Goal: Task Accomplishment & Management: Use online tool/utility

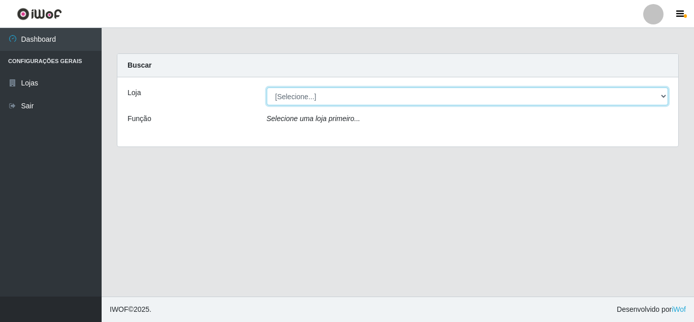
drag, startPoint x: 372, startPoint y: 98, endPoint x: 384, endPoint y: 97, distance: 11.7
click at [372, 98] on select "[Selecione...] Queiroz Atacadão - [GEOGRAPHIC_DATA]" at bounding box center [468, 96] width 402 height 18
select select "225"
click at [267, 87] on select "[Selecione...] Queiroz Atacadão - [GEOGRAPHIC_DATA]" at bounding box center [468, 96] width 402 height 18
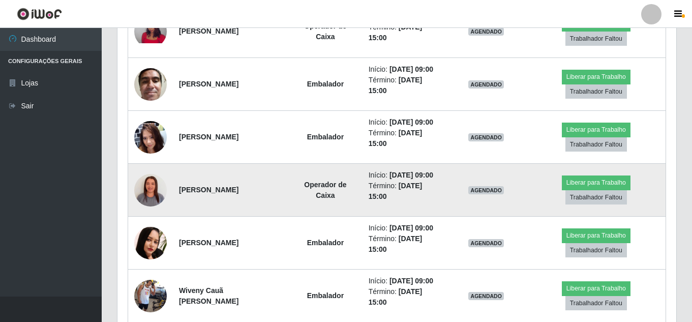
scroll to position [557, 0]
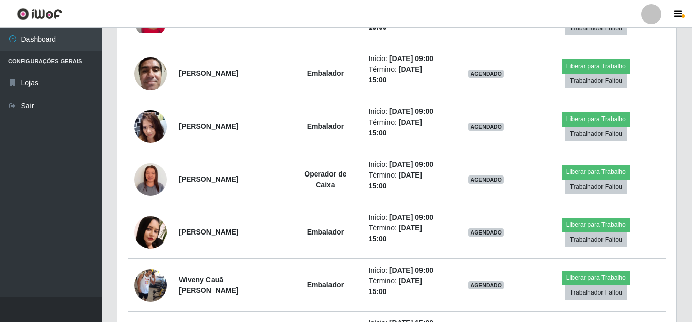
drag, startPoint x: 691, startPoint y: 151, endPoint x: 691, endPoint y: 91, distance: 60.5
click at [691, 91] on div "Carregando... Buscar Recarregando em 26 segundos... Loja [Selecione...] Queiroz…" at bounding box center [397, 126] width 590 height 1261
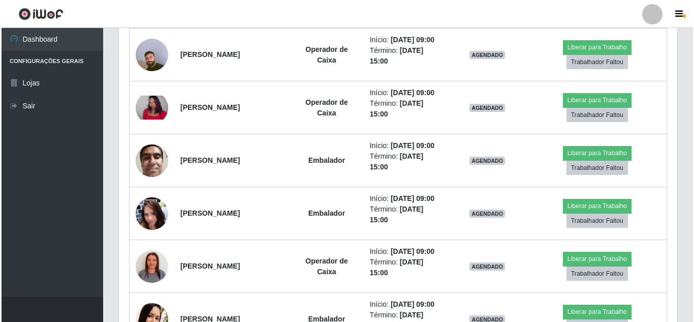
scroll to position [422, 0]
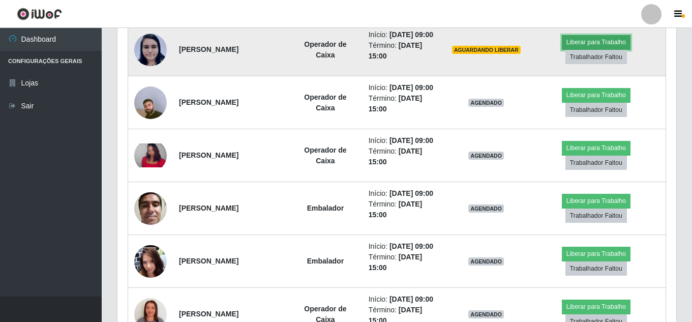
click at [596, 46] on button "Liberar para Trabalho" at bounding box center [596, 42] width 69 height 14
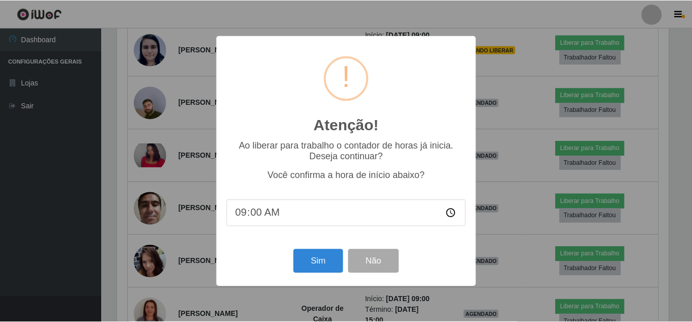
scroll to position [211, 553]
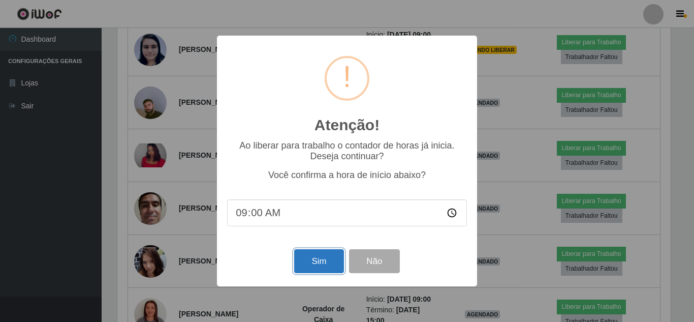
click at [324, 263] on button "Sim" at bounding box center [318, 261] width 49 height 24
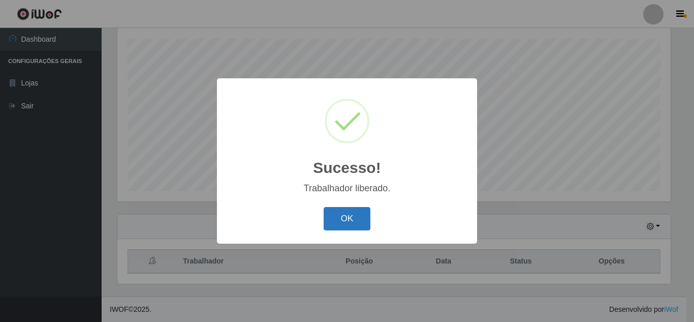
click at [342, 215] on button "OK" at bounding box center [347, 219] width 47 height 24
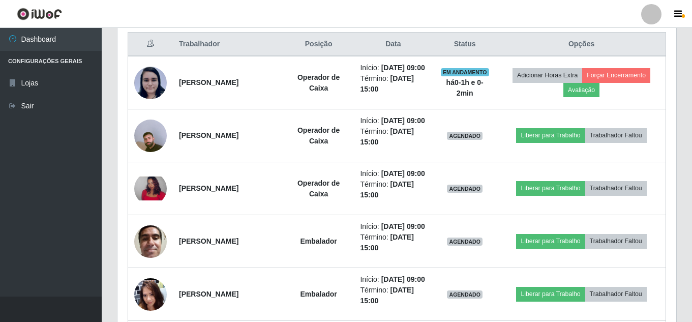
scroll to position [396, 0]
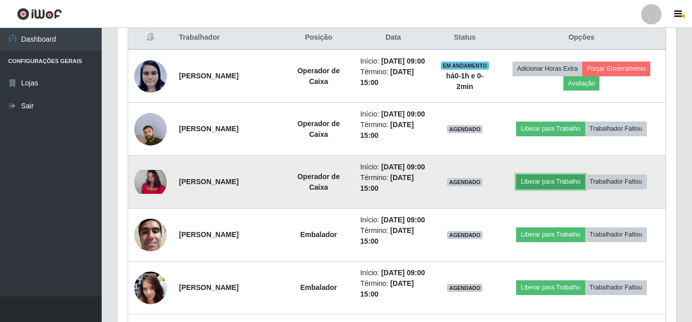
click at [559, 189] on button "Liberar para Trabalho" at bounding box center [550, 181] width 69 height 14
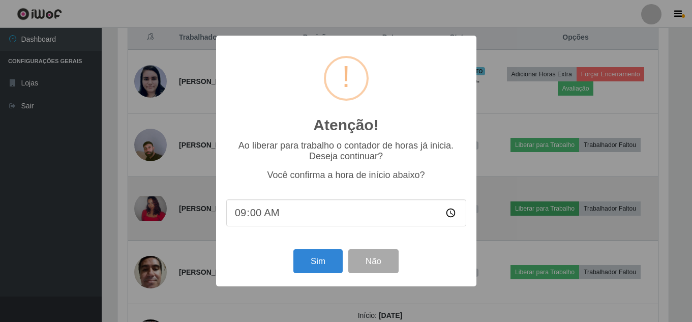
scroll to position [211, 553]
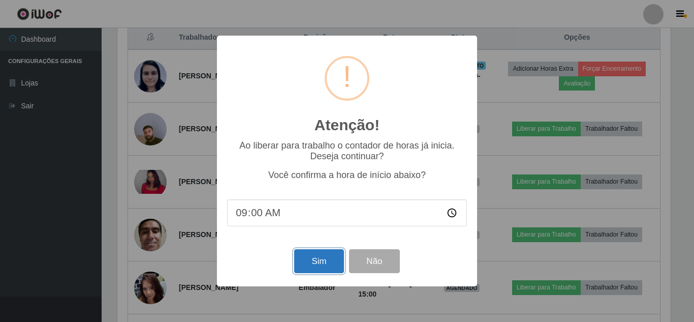
click at [318, 267] on button "Sim" at bounding box center [318, 261] width 49 height 24
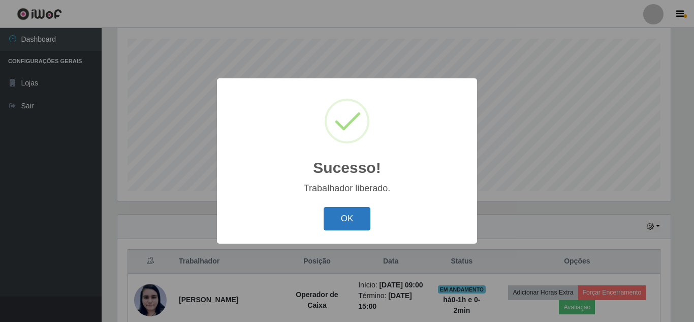
click at [346, 213] on button "OK" at bounding box center [347, 219] width 47 height 24
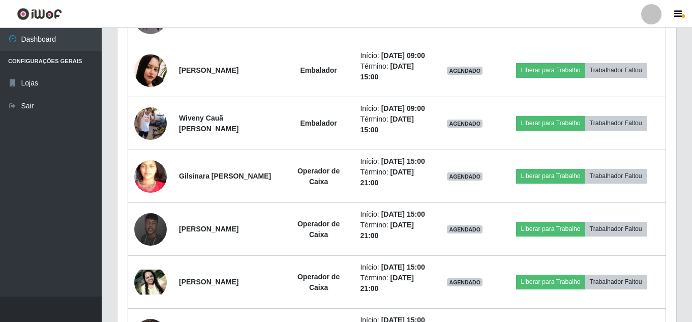
scroll to position [725, 0]
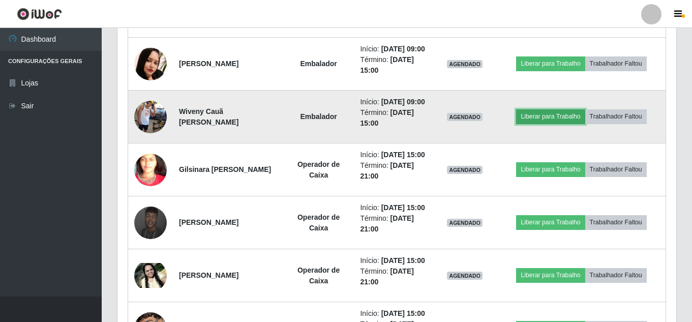
click at [536, 123] on button "Liberar para Trabalho" at bounding box center [550, 116] width 69 height 14
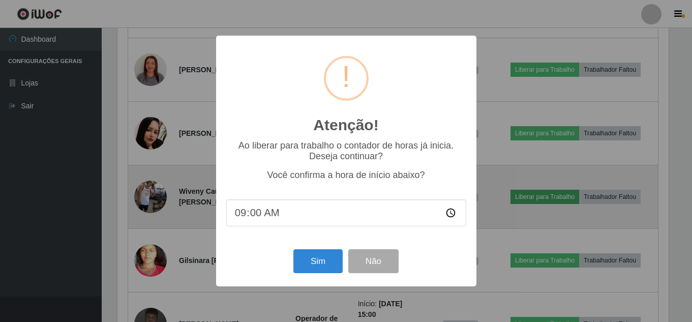
scroll to position [211, 553]
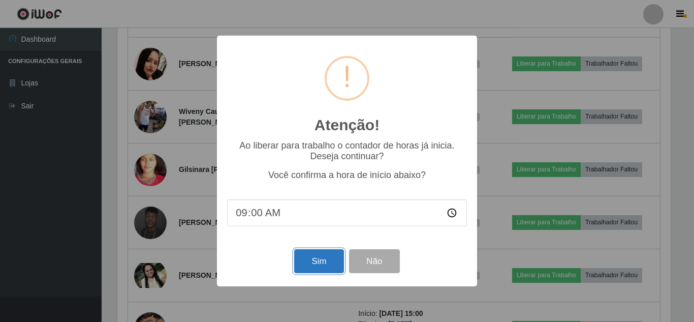
click at [331, 263] on button "Sim" at bounding box center [318, 261] width 49 height 24
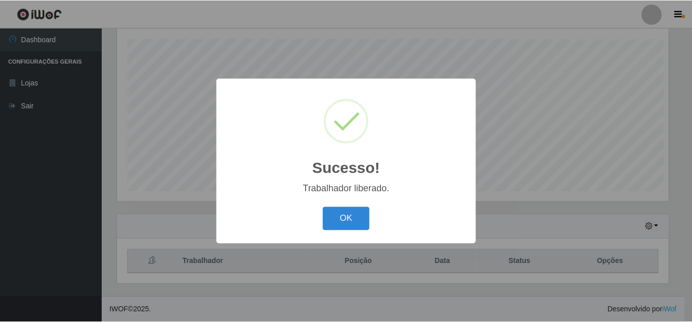
scroll to position [0, 0]
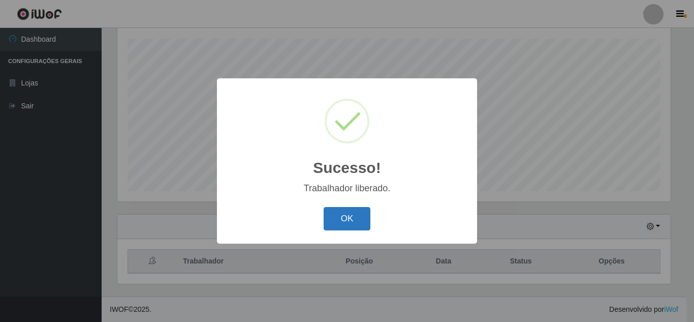
click at [350, 219] on button "OK" at bounding box center [347, 219] width 47 height 24
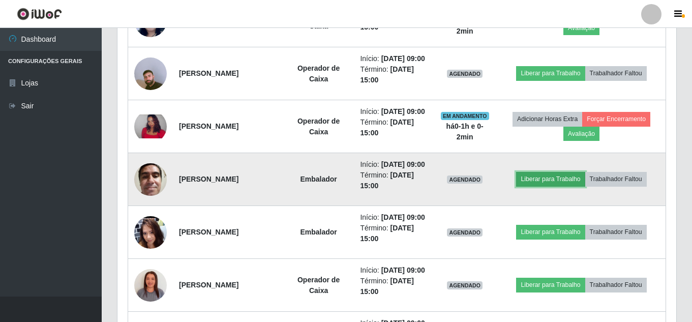
click at [568, 186] on button "Liberar para Trabalho" at bounding box center [550, 179] width 69 height 14
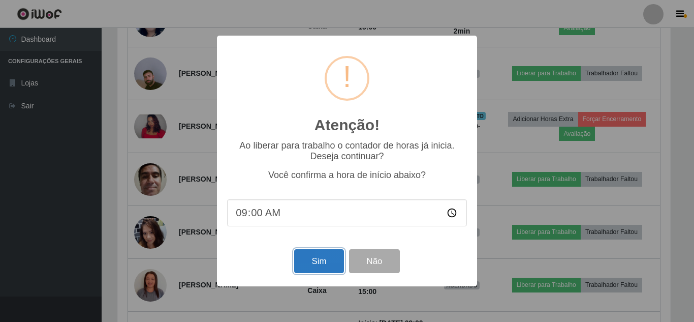
click at [324, 262] on button "Sim" at bounding box center [318, 261] width 49 height 24
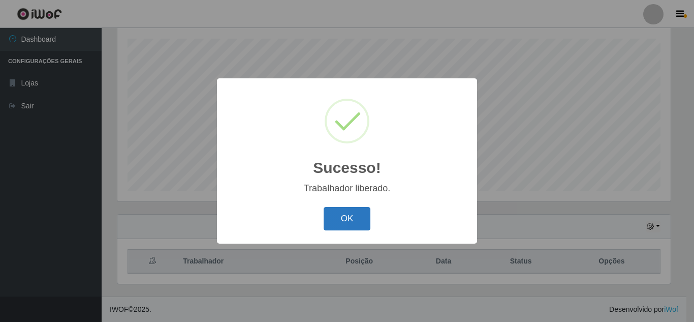
click at [351, 216] on button "OK" at bounding box center [347, 219] width 47 height 24
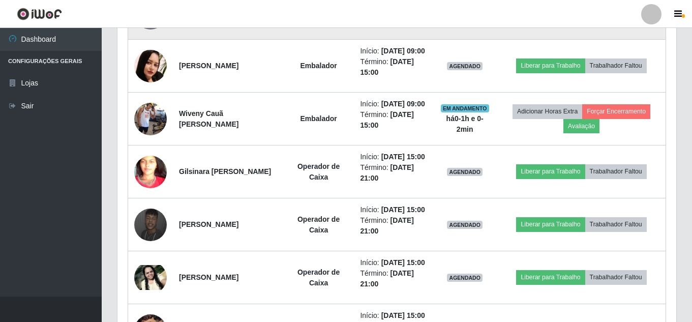
click at [548, 20] on button "Liberar para Trabalho" at bounding box center [550, 13] width 69 height 14
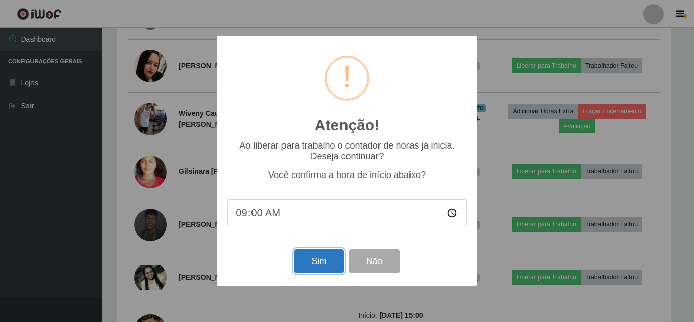
click at [326, 264] on button "Sim" at bounding box center [318, 261] width 49 height 24
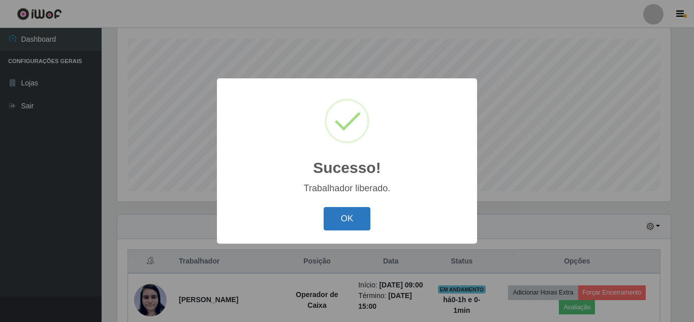
click at [344, 223] on button "OK" at bounding box center [347, 219] width 47 height 24
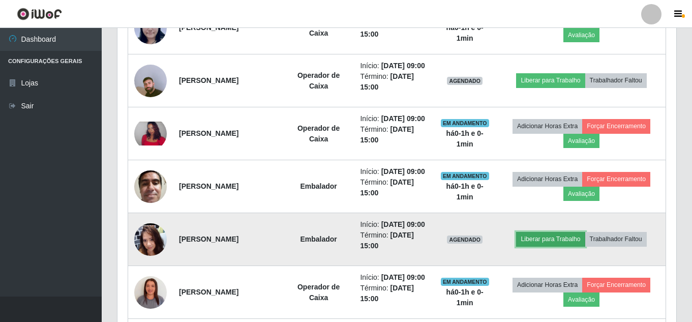
click at [542, 246] on button "Liberar para Trabalho" at bounding box center [550, 239] width 69 height 14
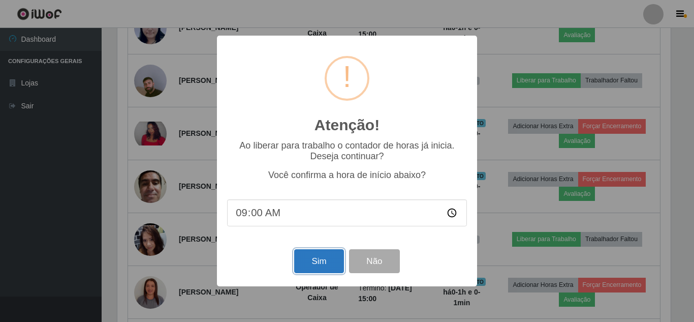
click at [328, 264] on button "Sim" at bounding box center [318, 261] width 49 height 24
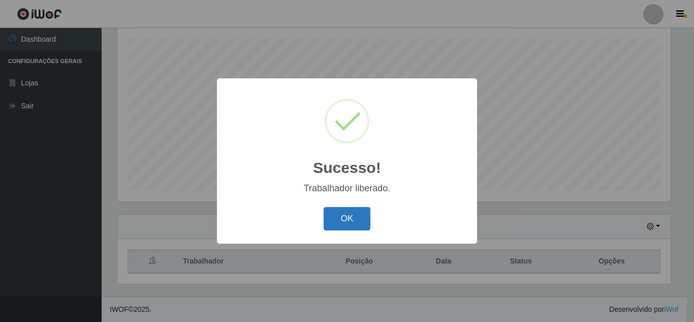
click at [346, 219] on button "OK" at bounding box center [347, 219] width 47 height 24
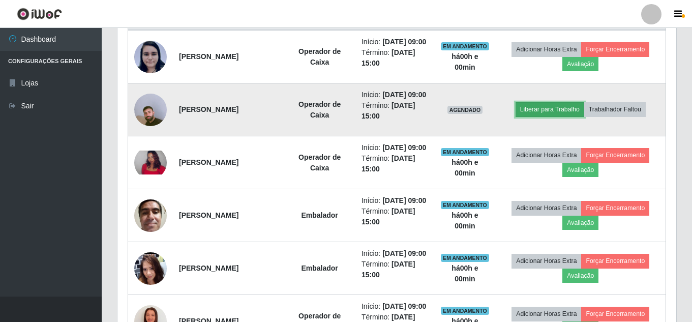
click at [546, 116] on button "Liberar para Trabalho" at bounding box center [549, 109] width 69 height 14
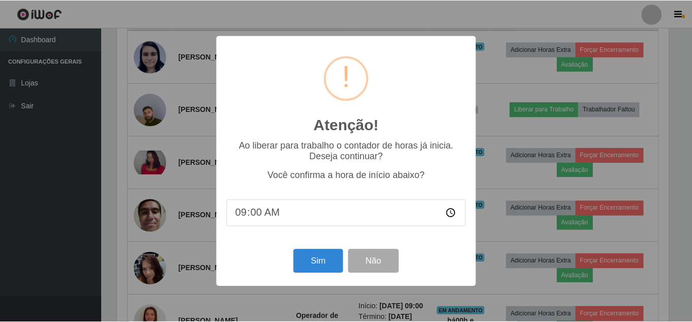
scroll to position [211, 553]
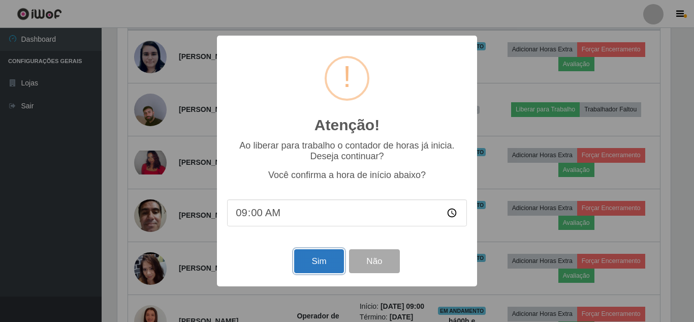
click at [320, 253] on button "Sim" at bounding box center [318, 261] width 49 height 24
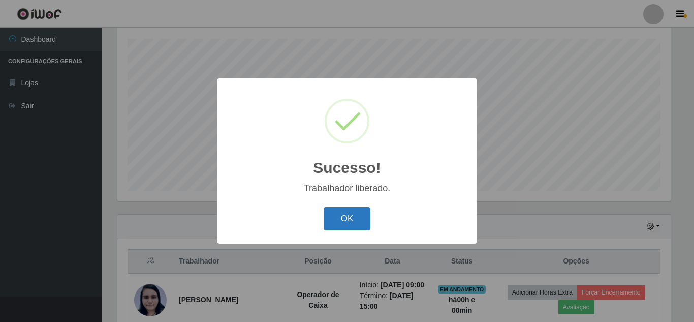
click at [350, 224] on button "OK" at bounding box center [347, 219] width 47 height 24
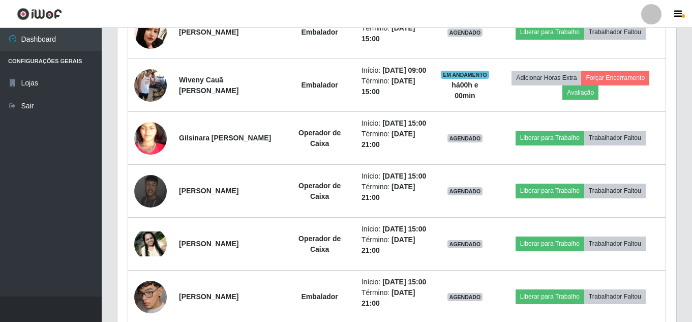
scroll to position [730, 0]
